Goal: Information Seeking & Learning: Understand process/instructions

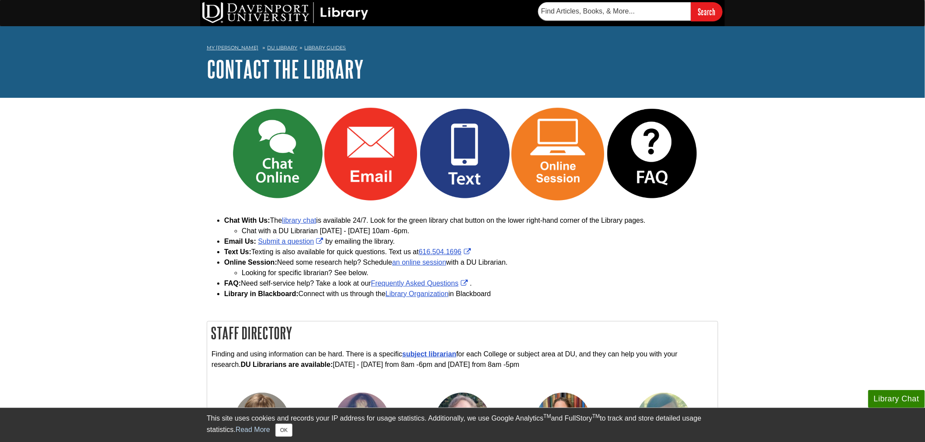
scroll to position [49, 0]
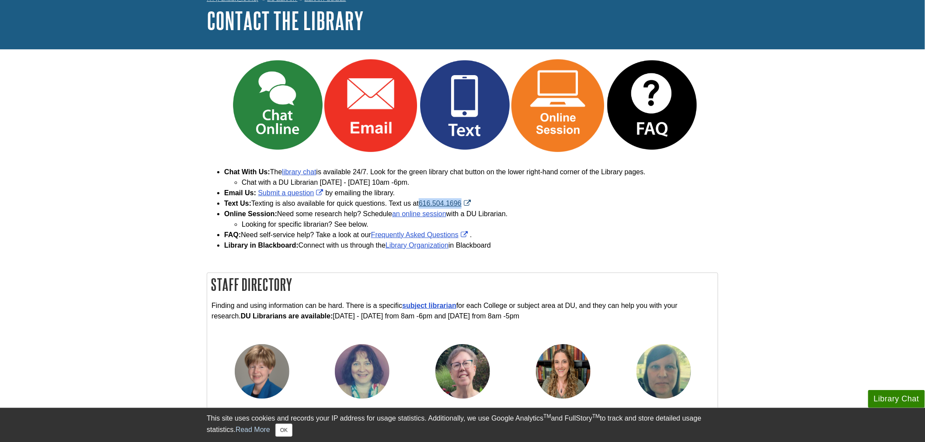
drag, startPoint x: 483, startPoint y: 204, endPoint x: 423, endPoint y: 205, distance: 60.3
click at [420, 203] on li "Text Us: Texting is also available for quick questions. Text us at 616.504.1696" at bounding box center [471, 203] width 494 height 10
click at [515, 216] on li "Online Session: Need some research help? Schedule an online session with a DU L…" at bounding box center [471, 219] width 494 height 21
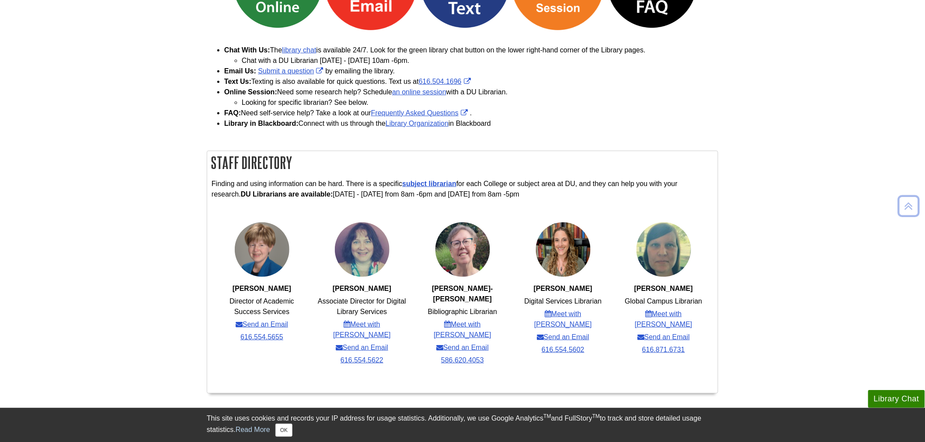
scroll to position [194, 0]
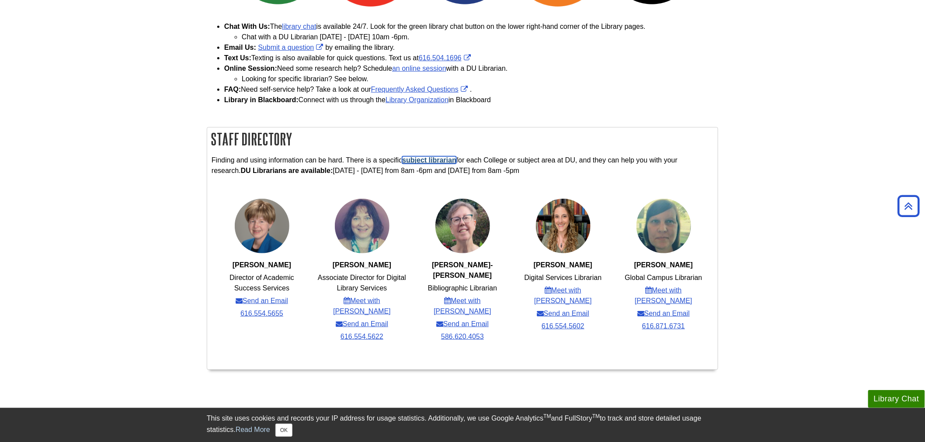
click at [440, 163] on link "subject librarian" at bounding box center [429, 160] width 54 height 7
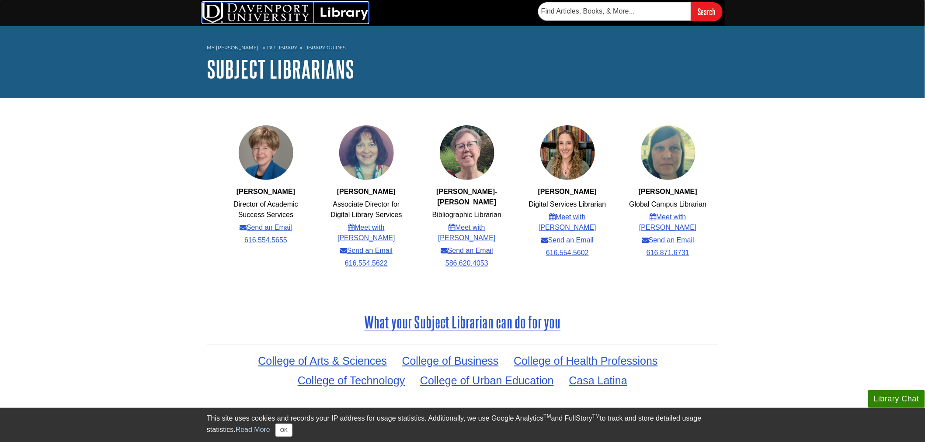
click at [324, 9] on img at bounding box center [285, 12] width 166 height 21
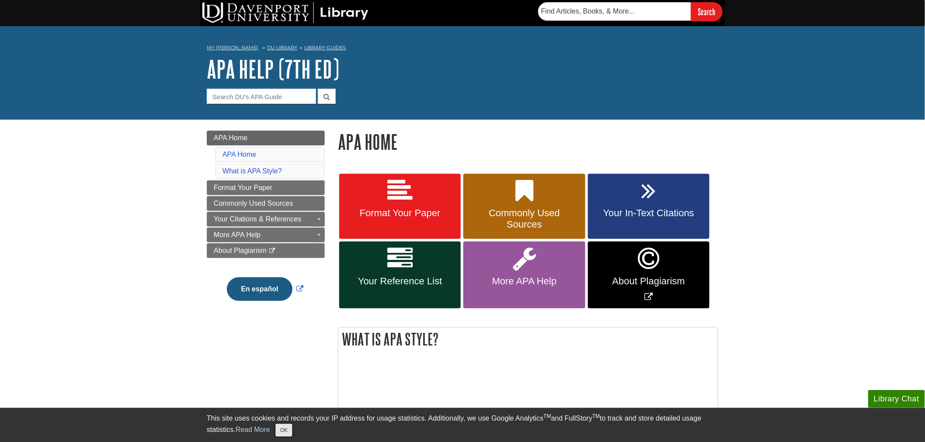
click at [286, 431] on button "OK" at bounding box center [283, 430] width 17 height 13
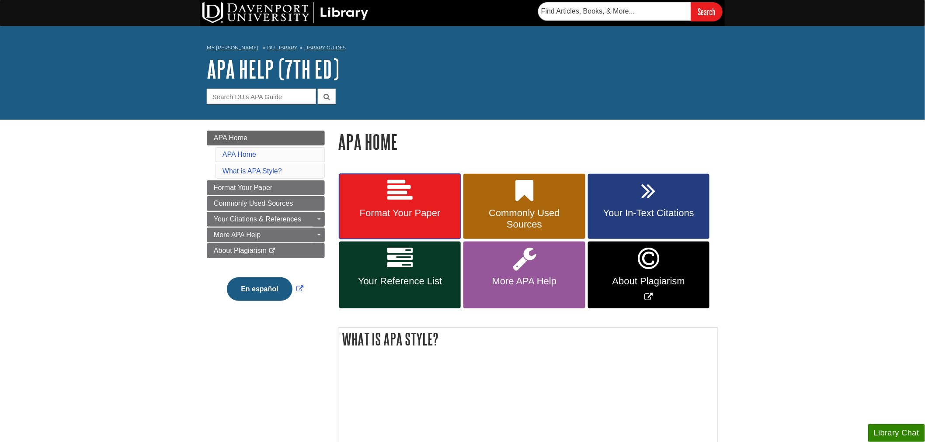
click at [426, 203] on link "Format Your Paper" at bounding box center [400, 207] width 122 height 66
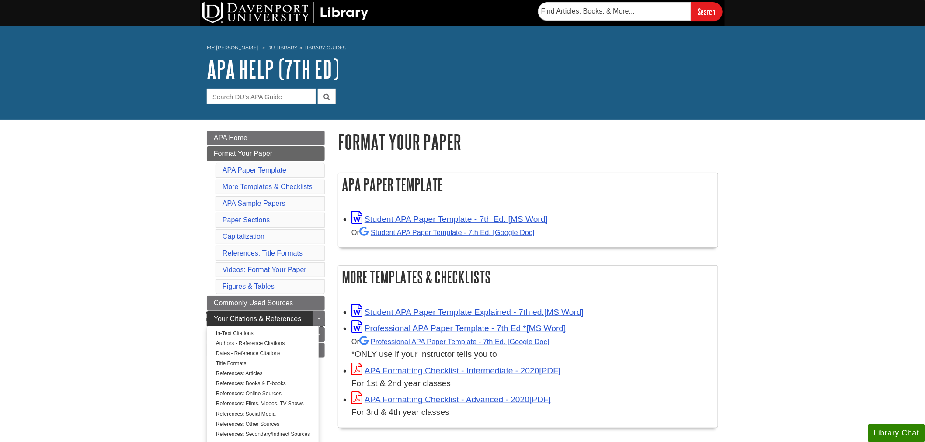
click at [258, 321] on span "Your Citations & References" at bounding box center [257, 318] width 87 height 7
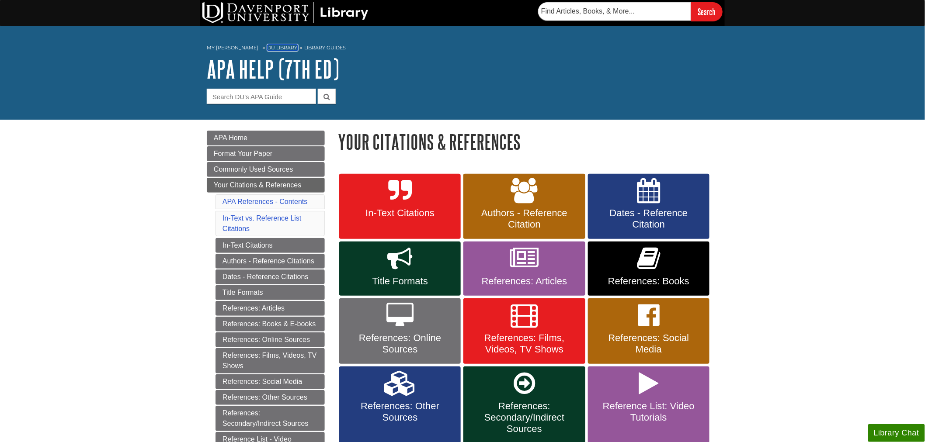
click at [270, 47] on link "DU Library" at bounding box center [283, 48] width 30 height 6
